Goal: Navigation & Orientation: Find specific page/section

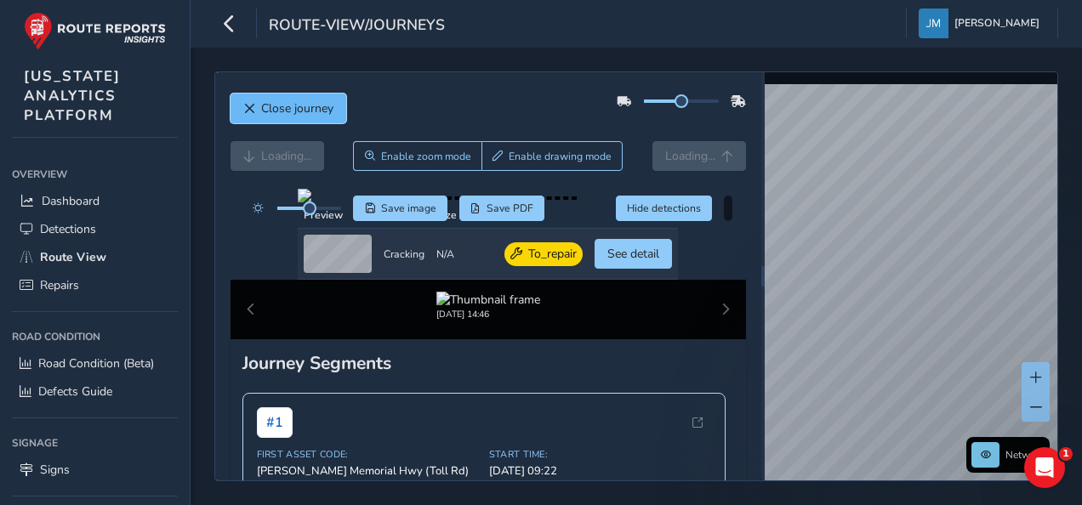
click at [276, 100] on span "Close journey" at bounding box center [297, 108] width 72 height 16
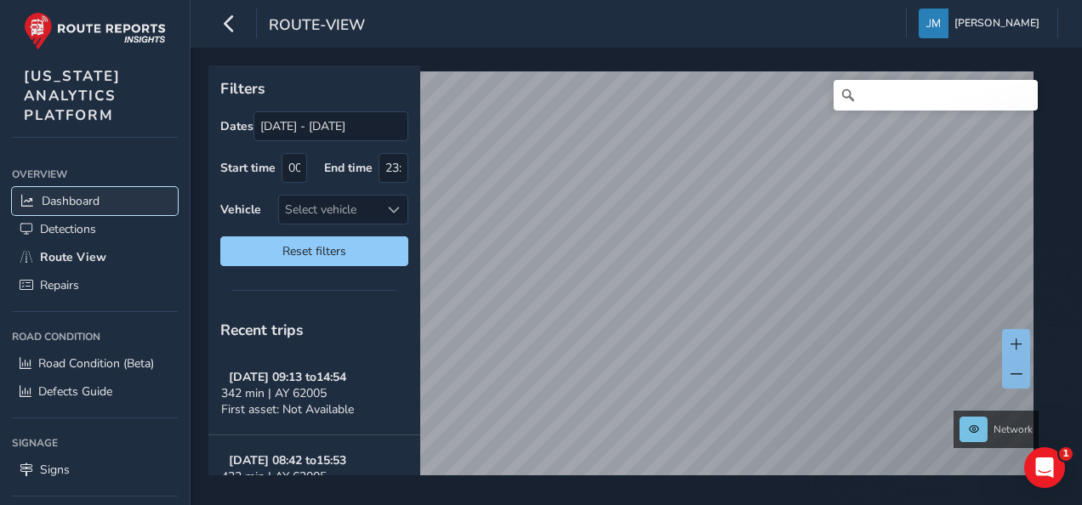
click at [76, 198] on span "Dashboard" at bounding box center [71, 201] width 58 height 16
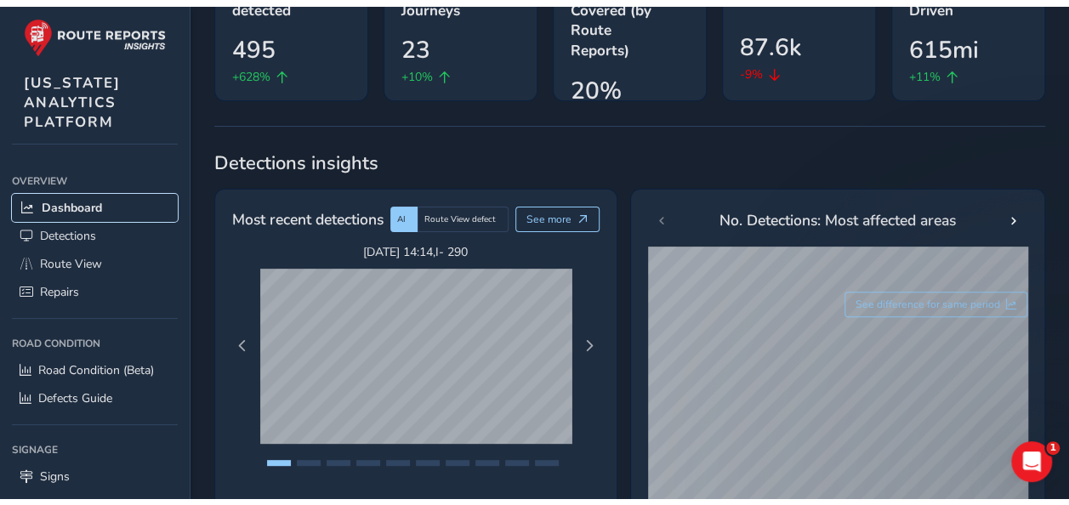
scroll to position [340, 0]
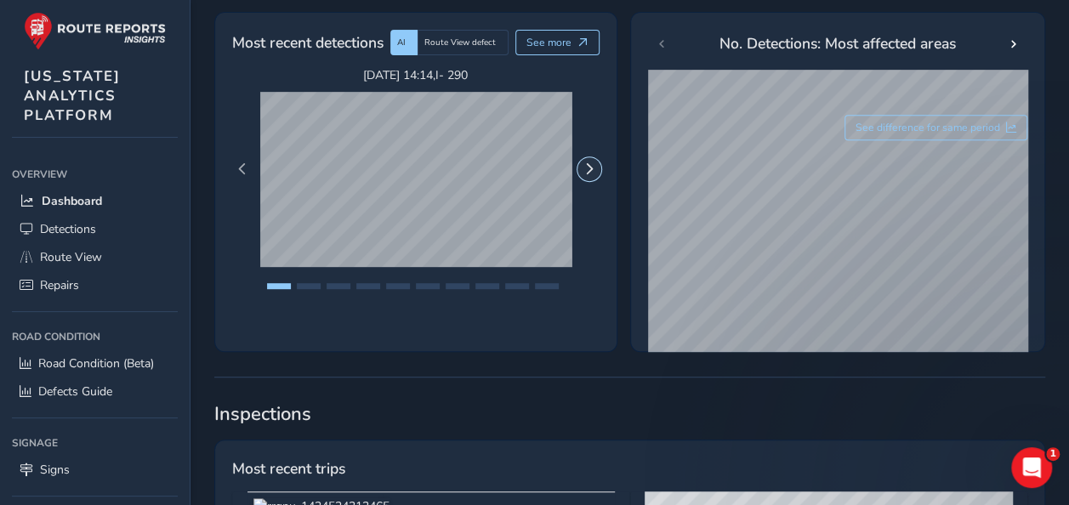
click at [585, 170] on span "Next Page" at bounding box center [590, 169] width 12 height 12
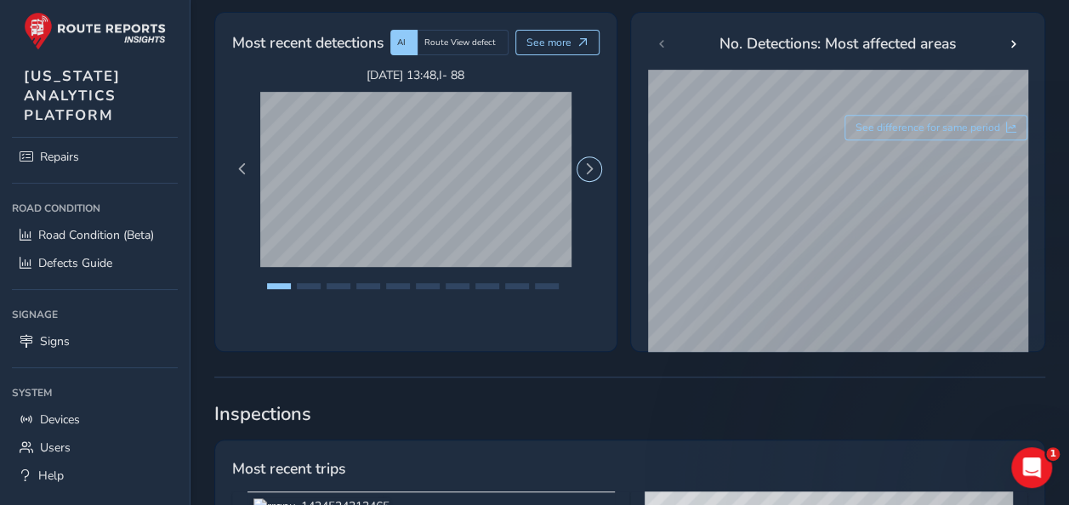
scroll to position [150, 0]
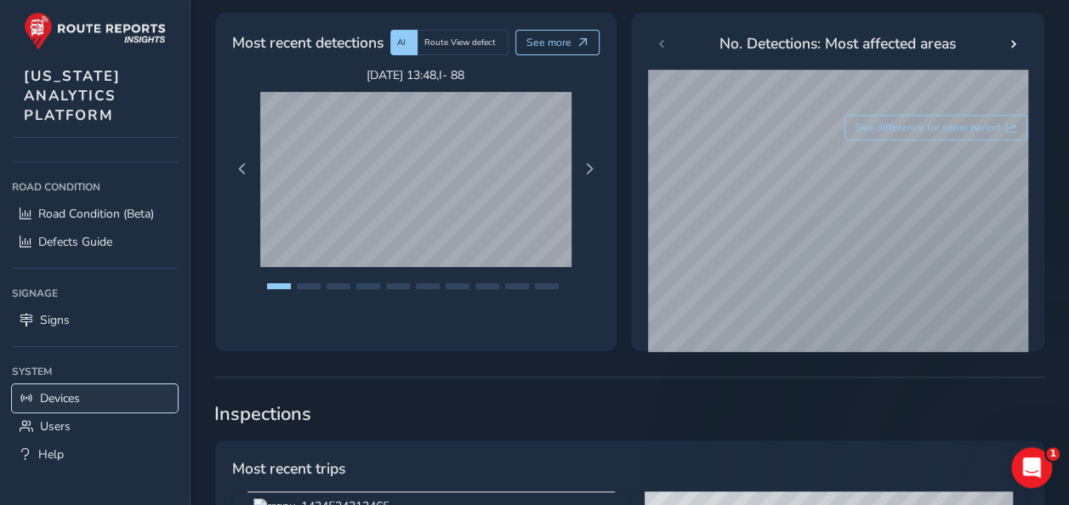
click at [96, 385] on link "Devices" at bounding box center [95, 399] width 166 height 28
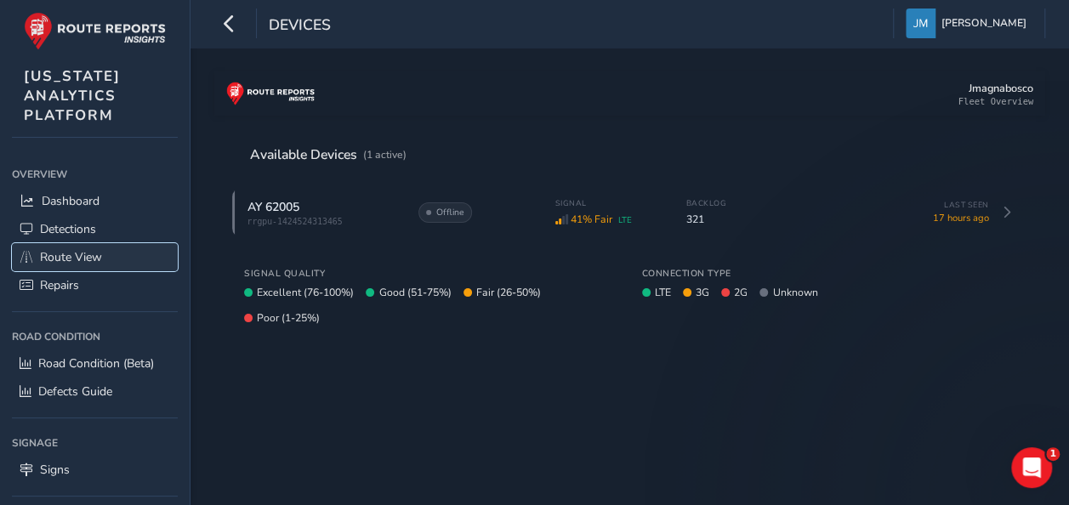
click at [86, 257] on span "Route View" at bounding box center [71, 257] width 62 height 16
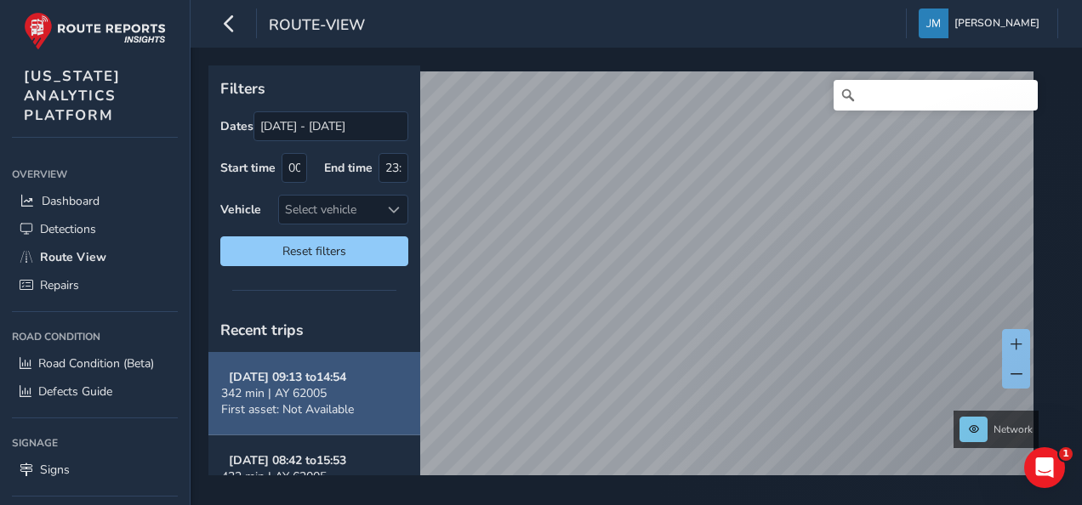
click at [327, 385] on span "342 min | AY 62005" at bounding box center [273, 393] width 105 height 16
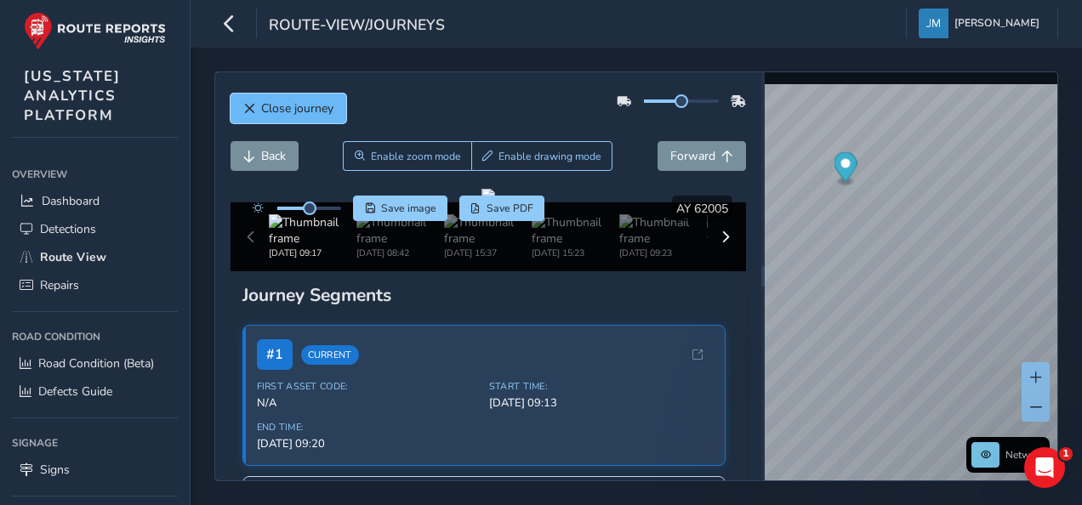
click at [322, 104] on span "Close journey" at bounding box center [297, 108] width 72 height 16
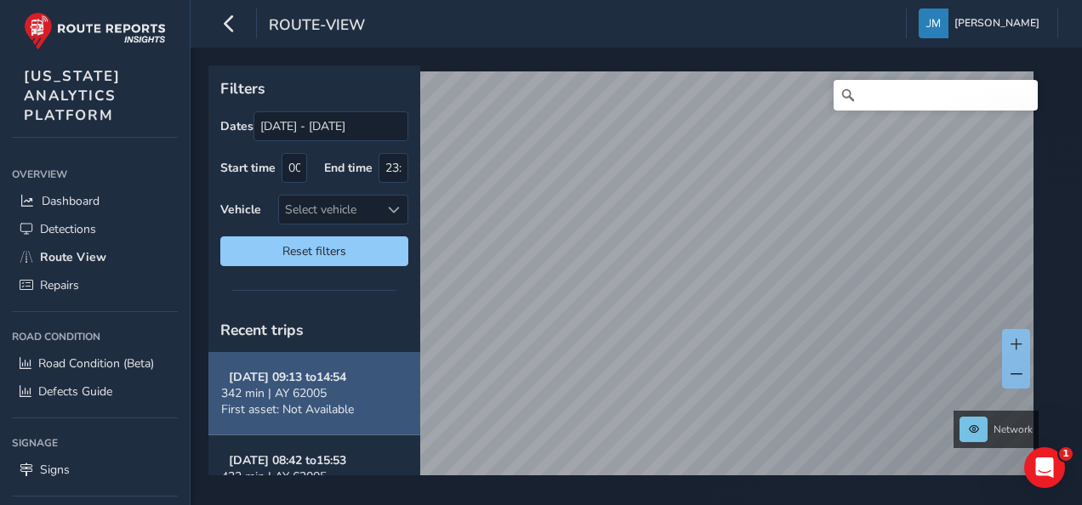
click at [393, 390] on button "[DATE] 09:13 to 14:54 342 min | AY 62005 First asset: Not Available" at bounding box center [314, 393] width 212 height 83
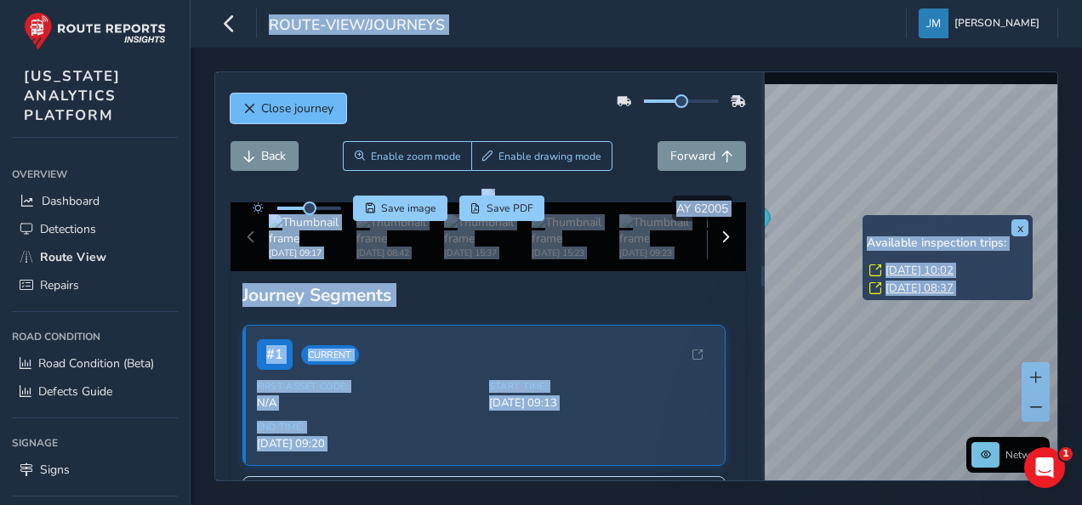
click at [242, 100] on button "Close journey" at bounding box center [289, 109] width 116 height 30
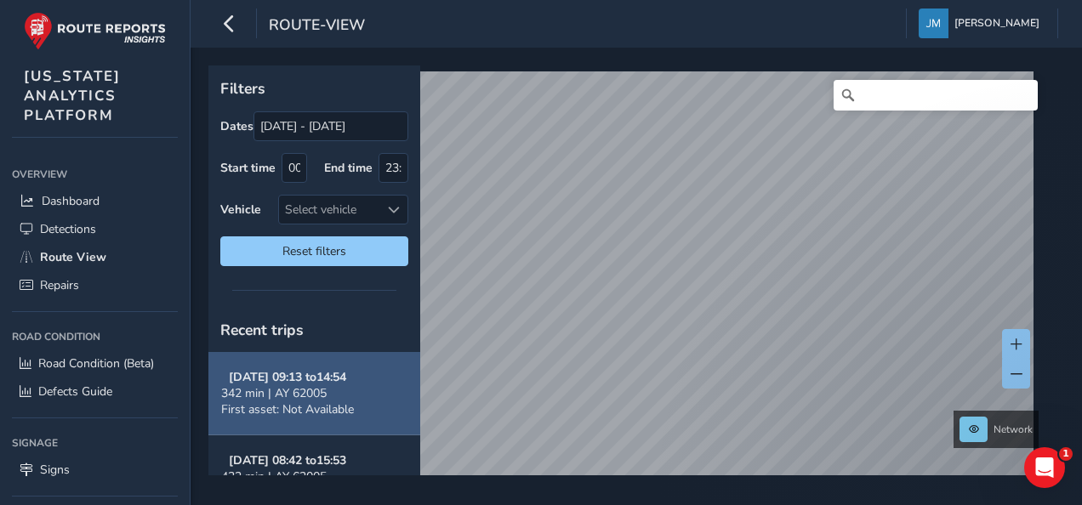
click at [354, 385] on div "342 min | AY 62005" at bounding box center [287, 393] width 133 height 16
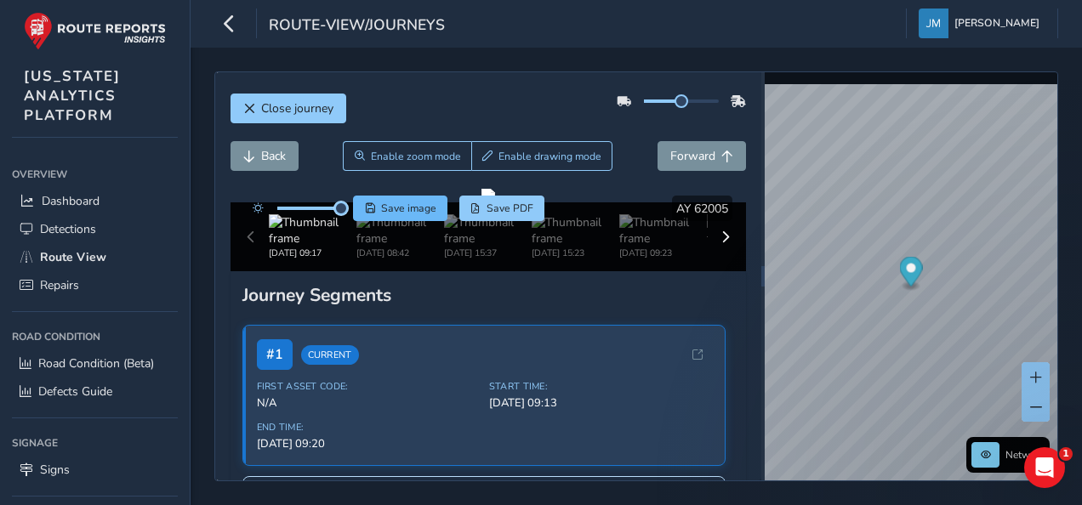
drag, startPoint x: 311, startPoint y: 206, endPoint x: 376, endPoint y: 202, distance: 65.6
click at [376, 202] on div "Save image Save PDF" at bounding box center [394, 209] width 301 height 26
drag, startPoint x: 664, startPoint y: 97, endPoint x: 750, endPoint y: 105, distance: 87.2
click at [750, 105] on div "Close journey Back Enable zoom mode Enable drawing mode Forward Click and Drag …" at bounding box center [488, 276] width 546 height 408
